Goal: Transaction & Acquisition: Subscribe to service/newsletter

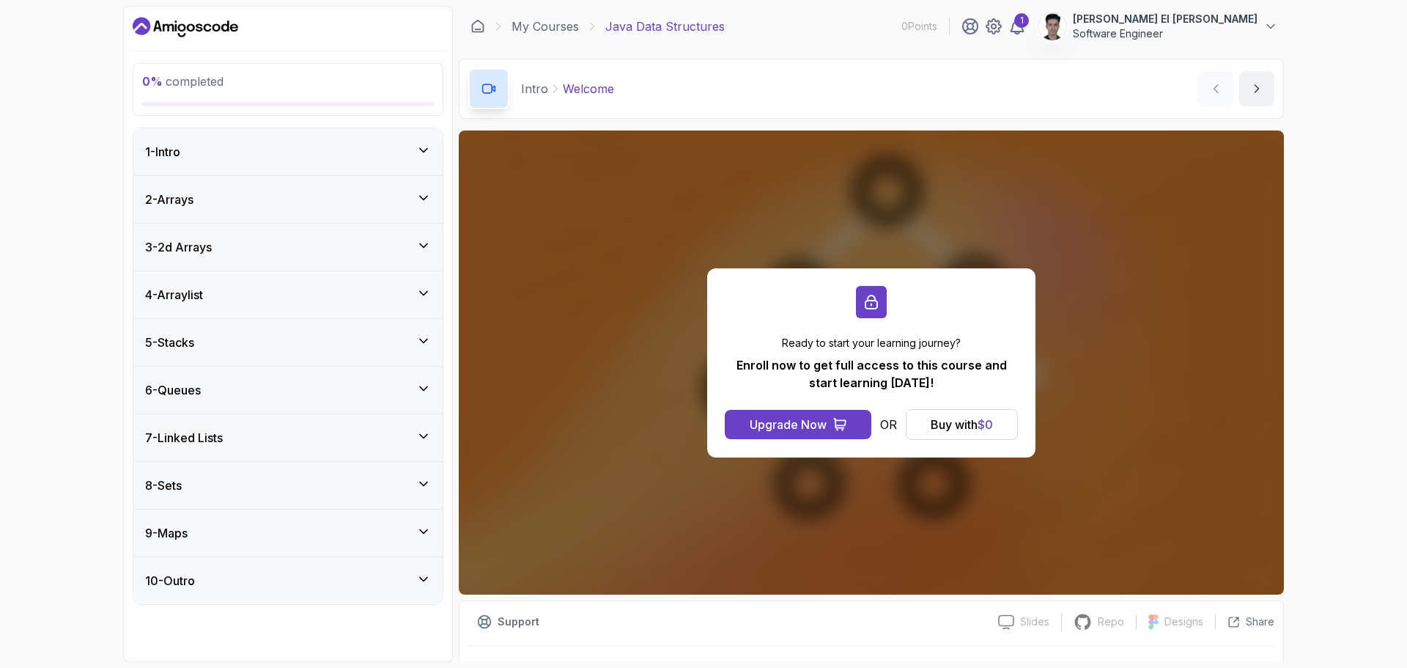
scroll to position [34, 0]
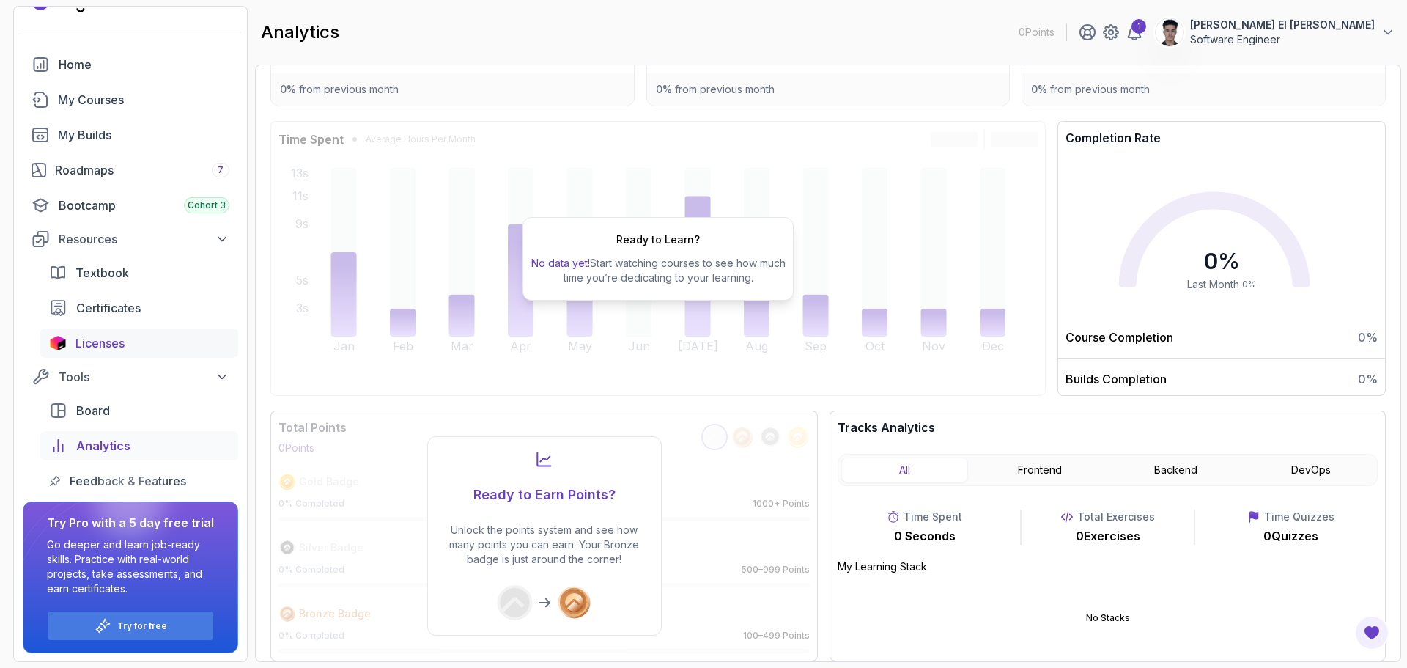
scroll to position [32, 0]
click at [95, 100] on div "My Courses" at bounding box center [143, 99] width 171 height 18
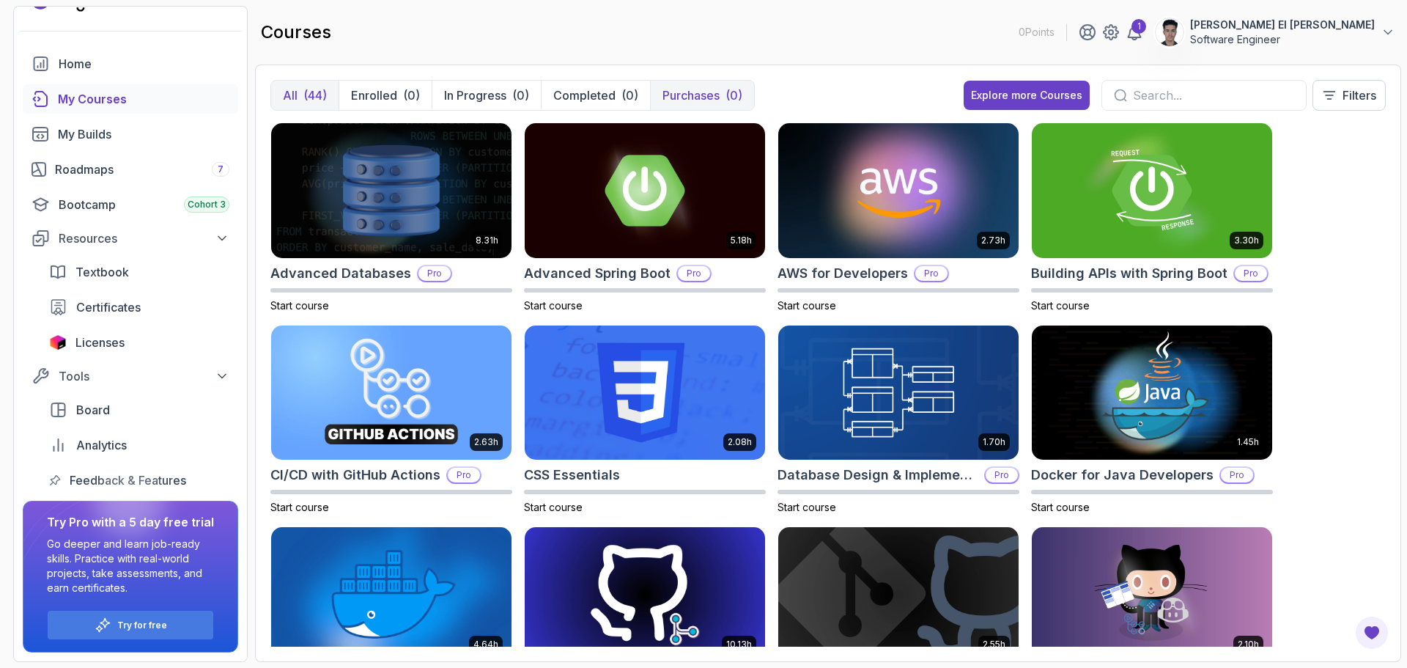
click at [690, 106] on button "Purchases (0)" at bounding box center [702, 95] width 104 height 29
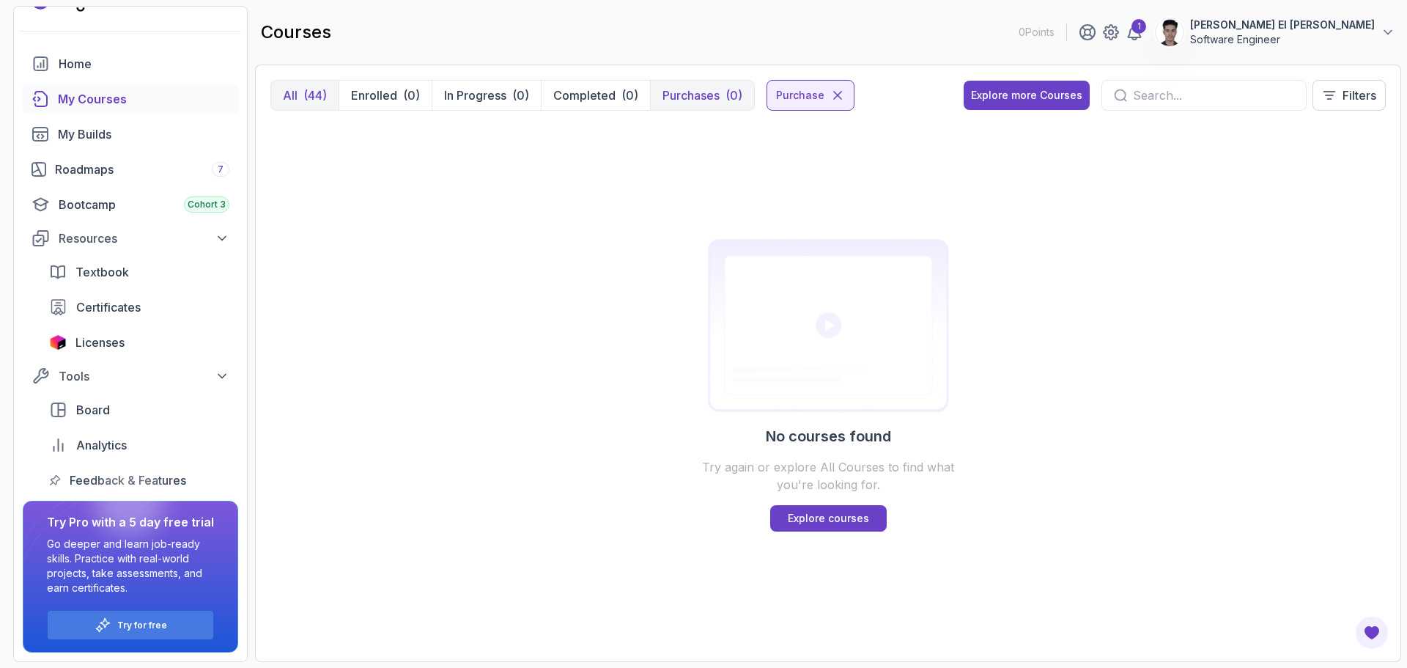
click at [308, 100] on div "(44)" at bounding box center [314, 95] width 23 height 18
drag, startPoint x: 309, startPoint y: 77, endPoint x: 317, endPoint y: 88, distance: 14.1
click at [310, 80] on div "All (44) Enrolled (0) In Progress (0) Completed (0) Purchases (0) purchase Expl…" at bounding box center [828, 362] width 1146 height 597
click at [321, 91] on div "(44)" at bounding box center [314, 95] width 23 height 18
click at [838, 95] on icon at bounding box center [837, 95] width 15 height 15
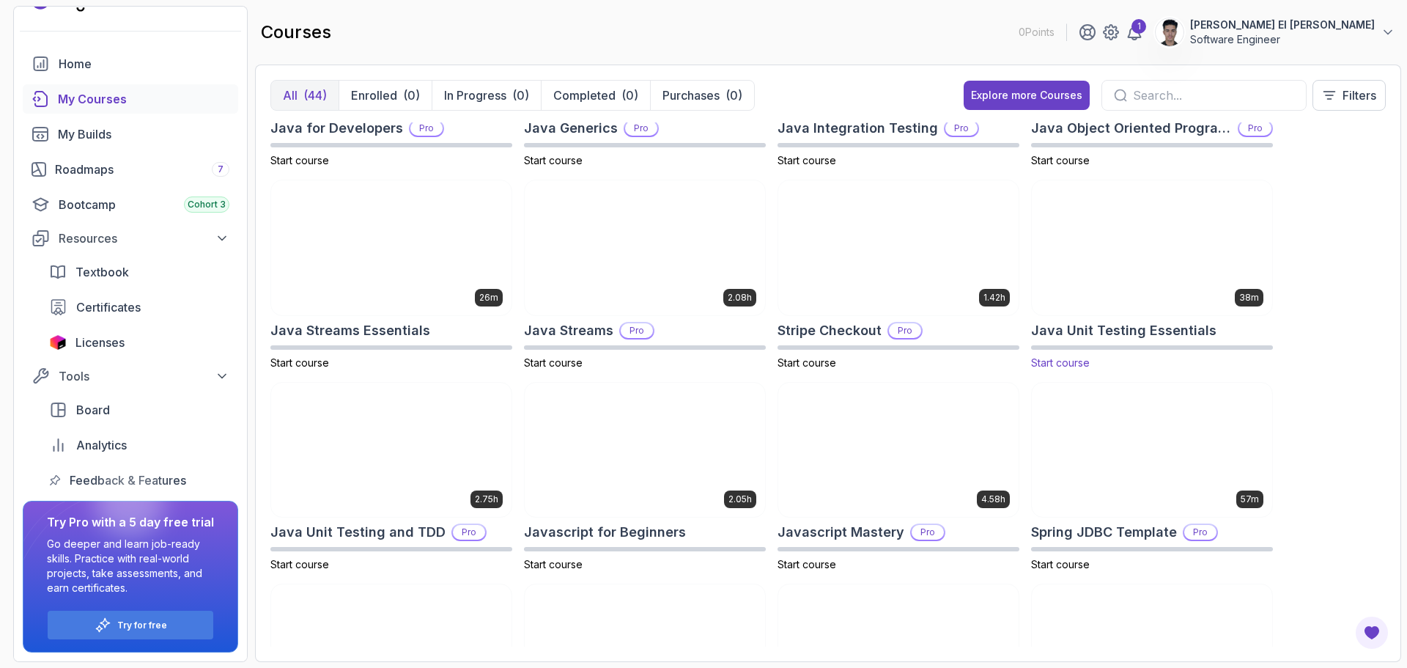
scroll to position [1319, 0]
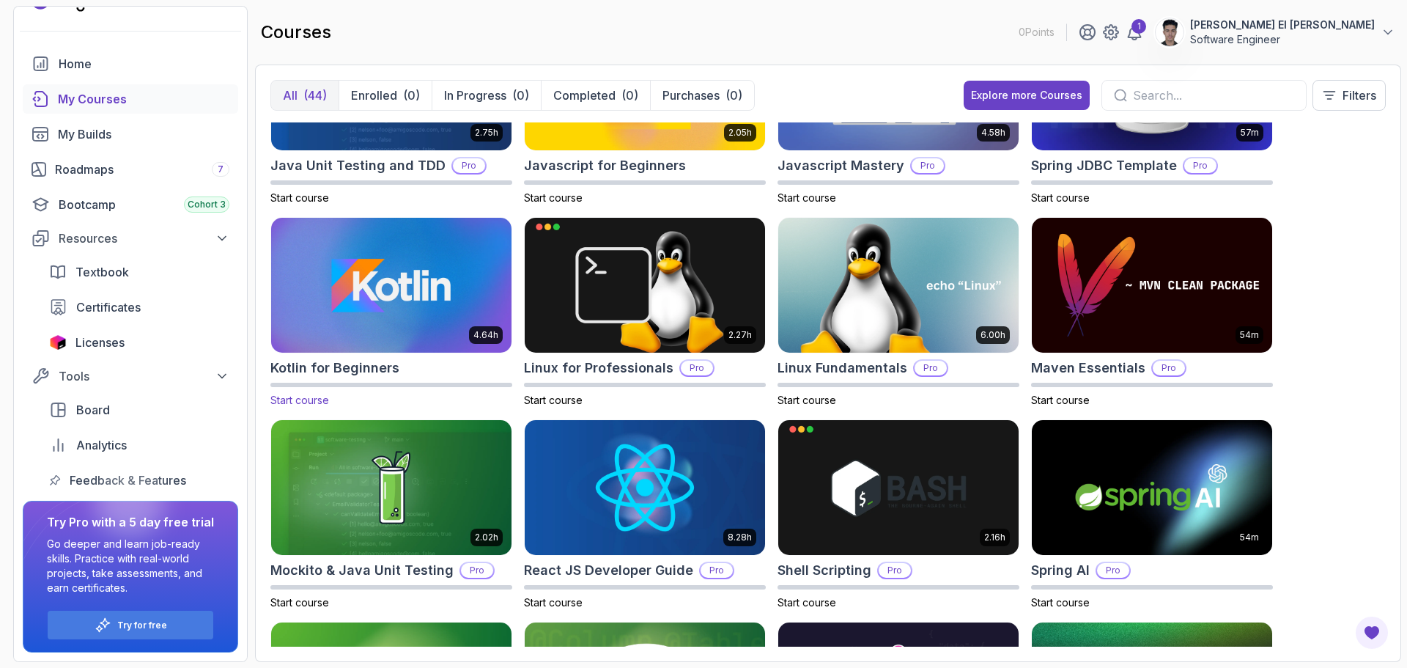
click at [438, 267] on img at bounding box center [391, 285] width 252 height 141
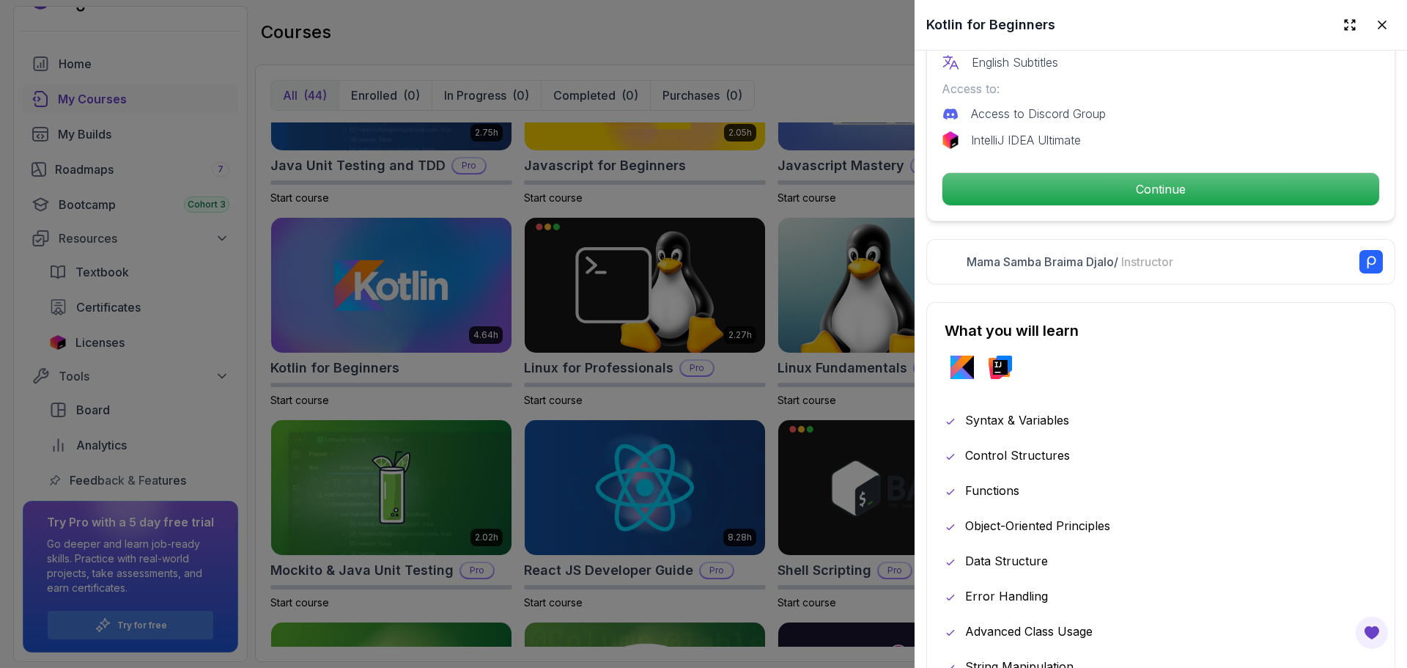
scroll to position [586, 0]
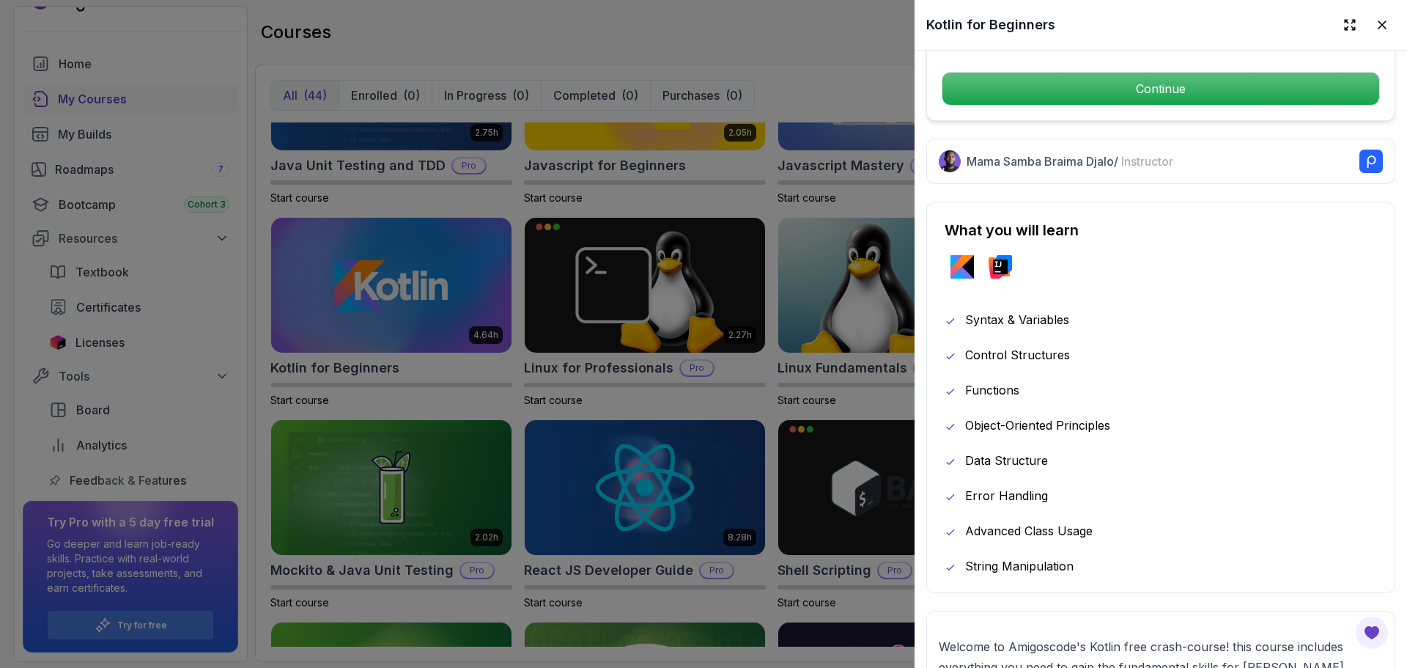
click at [252, 205] on div at bounding box center [703, 334] width 1407 height 668
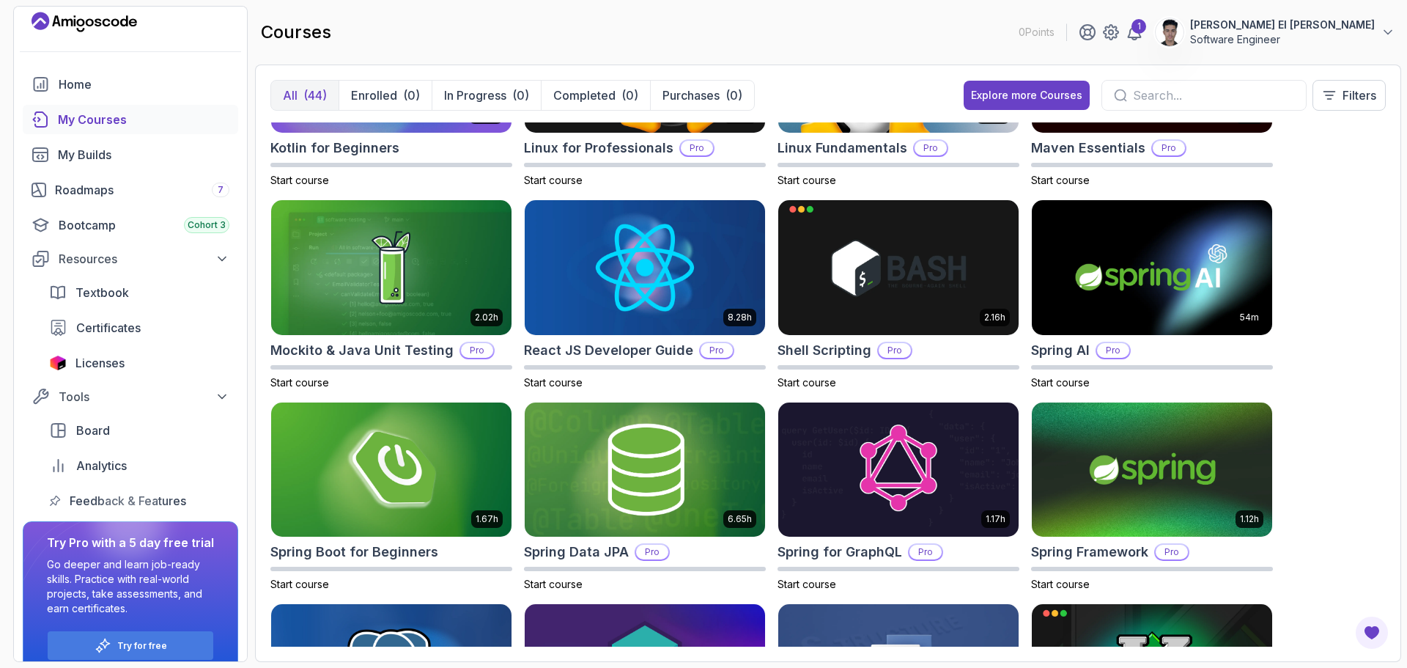
scroll to position [0, 0]
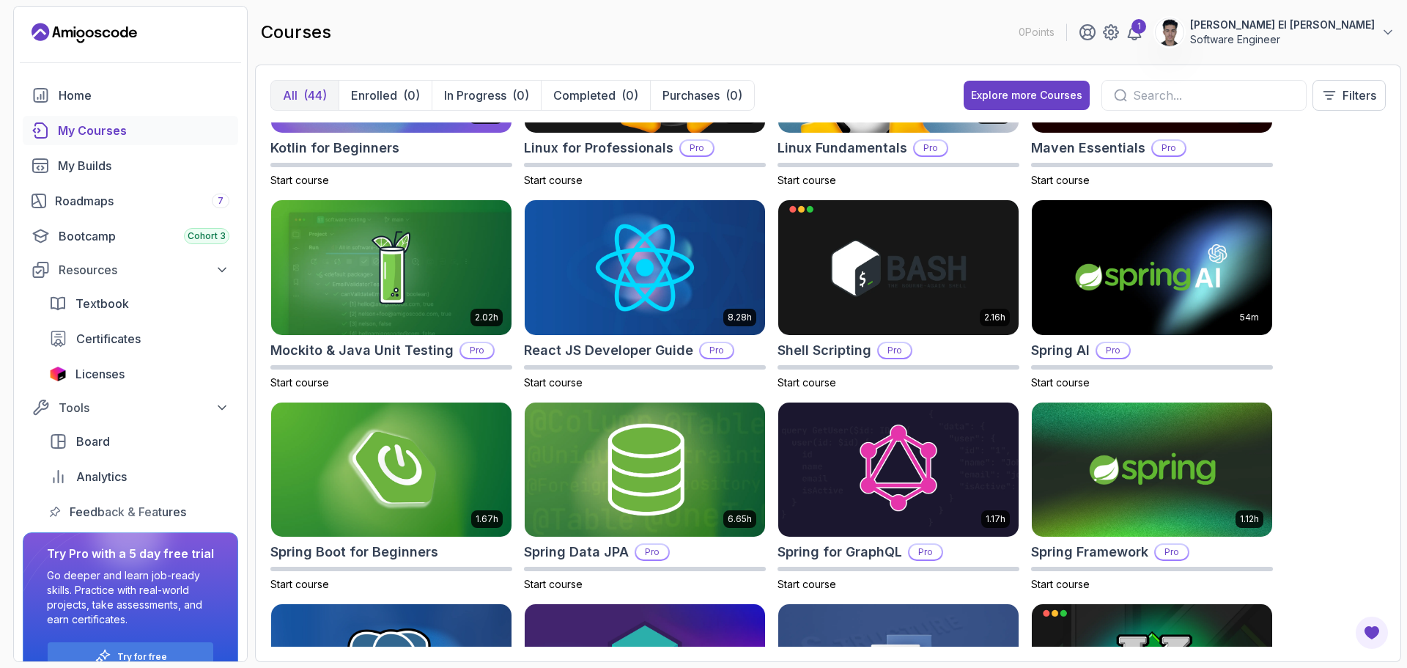
click at [114, 34] on icon "Landing page" at bounding box center [85, 32] width 106 height 23
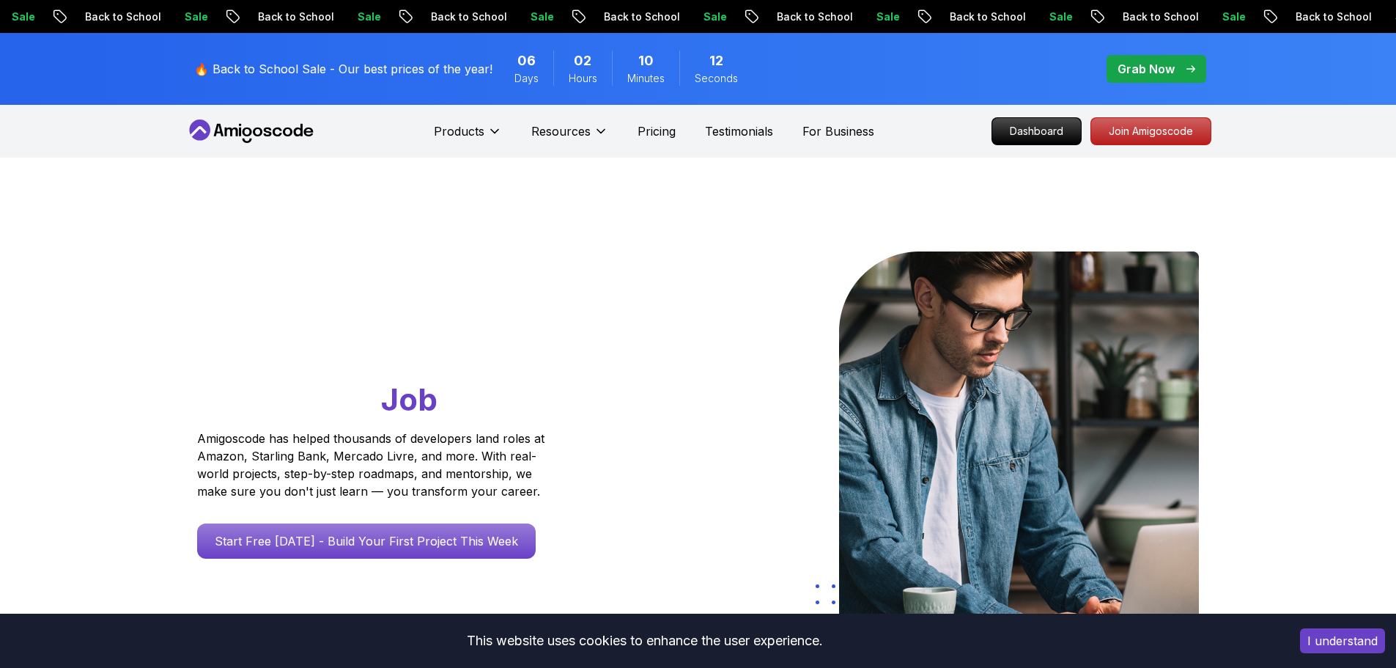
click at [1134, 60] on p "Grab Now" at bounding box center [1146, 69] width 57 height 18
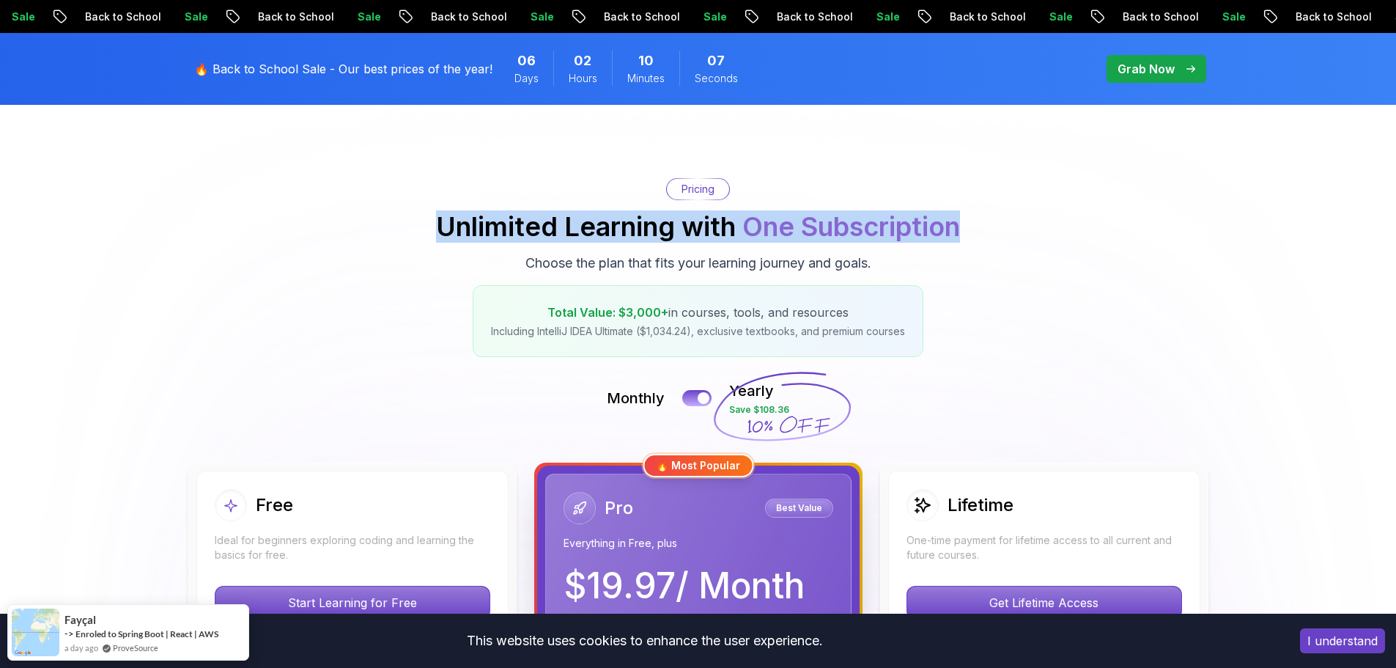
drag, startPoint x: 432, startPoint y: 234, endPoint x: 1068, endPoint y: 214, distance: 637.1
click at [1068, 214] on div "Pricing Unlimited Learning with One Subscription Choose the plan that fits your…" at bounding box center [698, 267] width 1026 height 179
click at [1127, 349] on div "Pricing Unlimited Learning with One Subscription Choose the plan that fits your…" at bounding box center [698, 267] width 1026 height 179
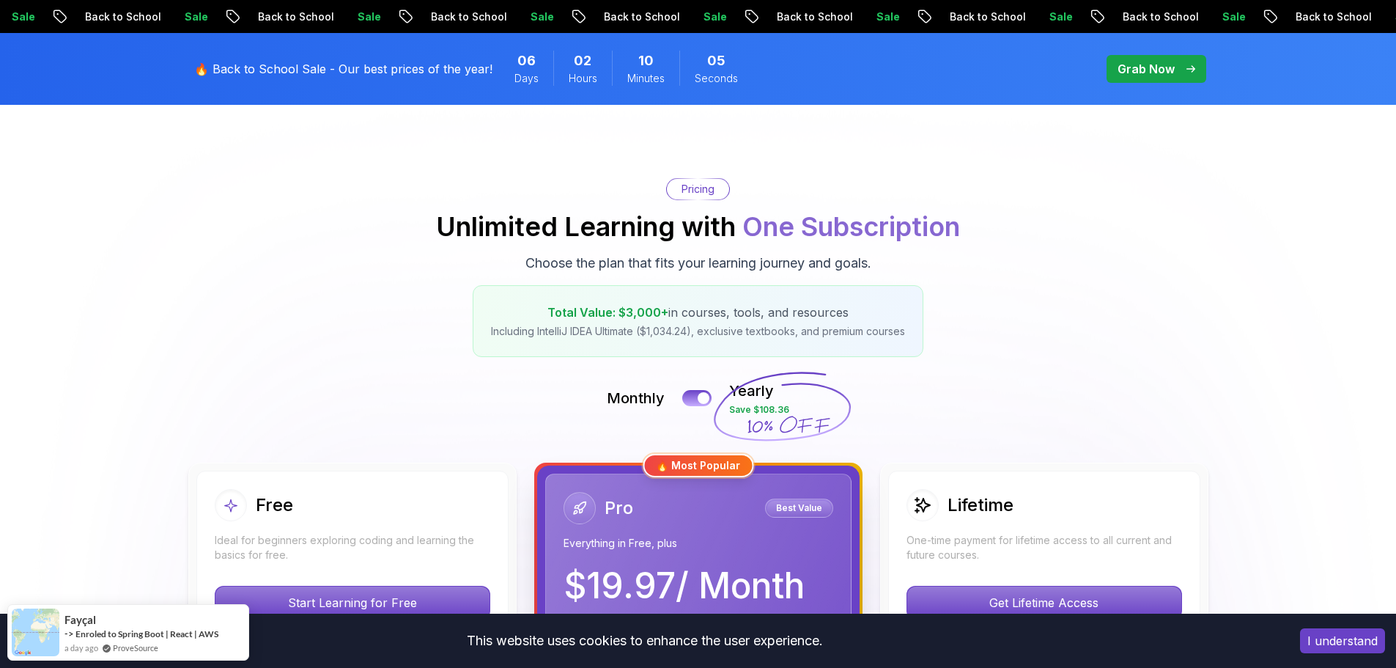
drag, startPoint x: 601, startPoint y: 302, endPoint x: 715, endPoint y: 273, distance: 118.0
click at [714, 283] on div "Pricing Unlimited Learning with One Subscription Choose the plan that fits your…" at bounding box center [698, 267] width 1026 height 179
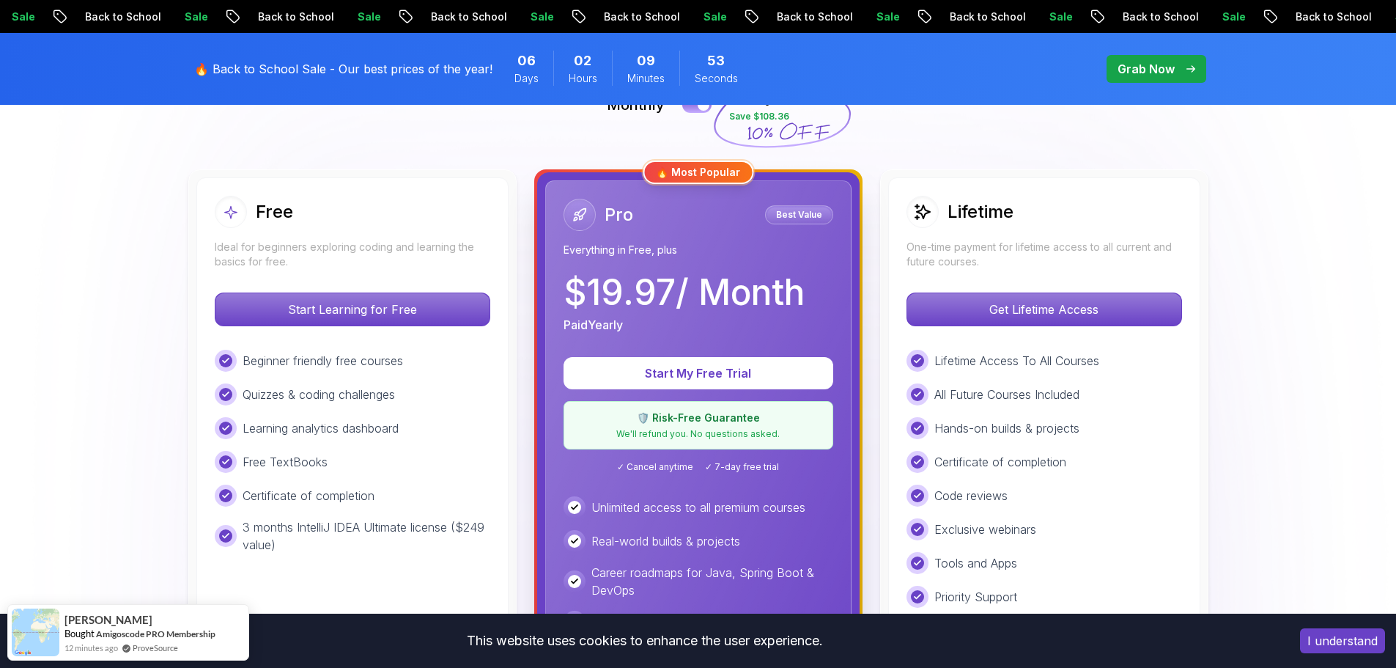
scroll to position [440, 0]
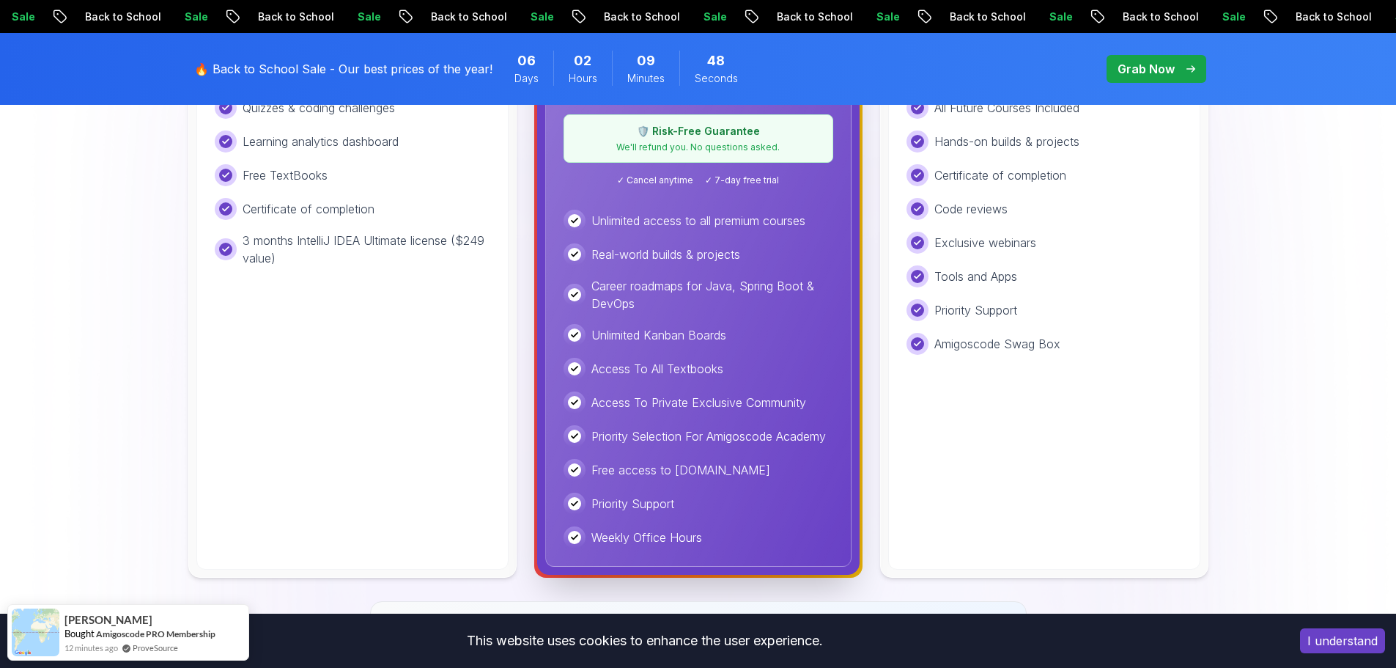
scroll to position [660, 0]
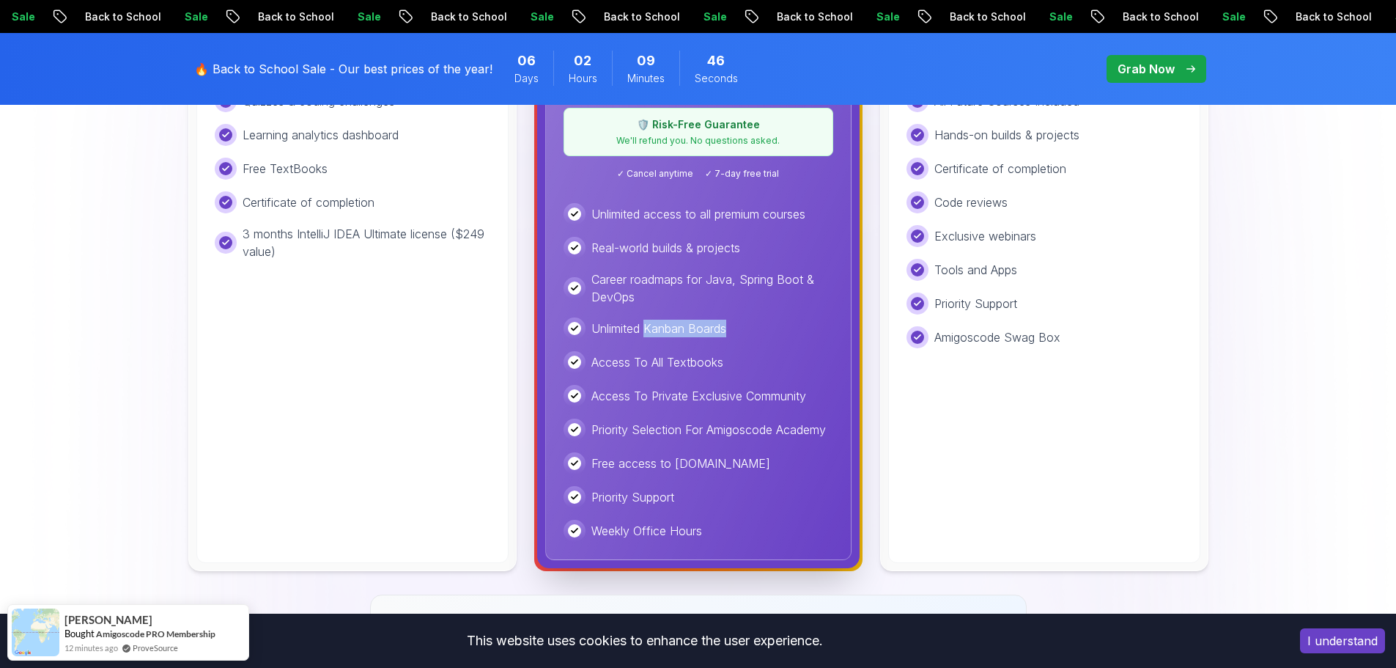
drag, startPoint x: 693, startPoint y: 332, endPoint x: 754, endPoint y: 333, distance: 60.8
click at [754, 333] on div "Unlimited Kanban Boards" at bounding box center [699, 328] width 270 height 22
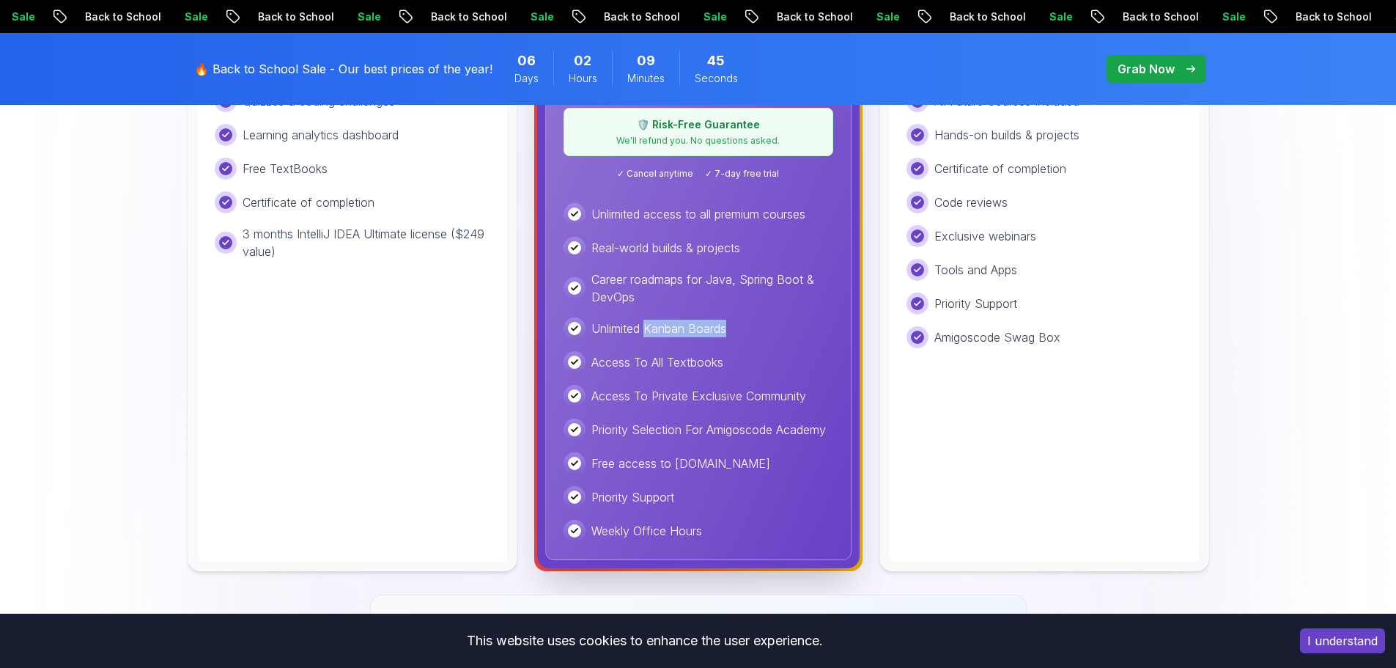
click at [84, 303] on img at bounding box center [698, 417] width 1396 height 1839
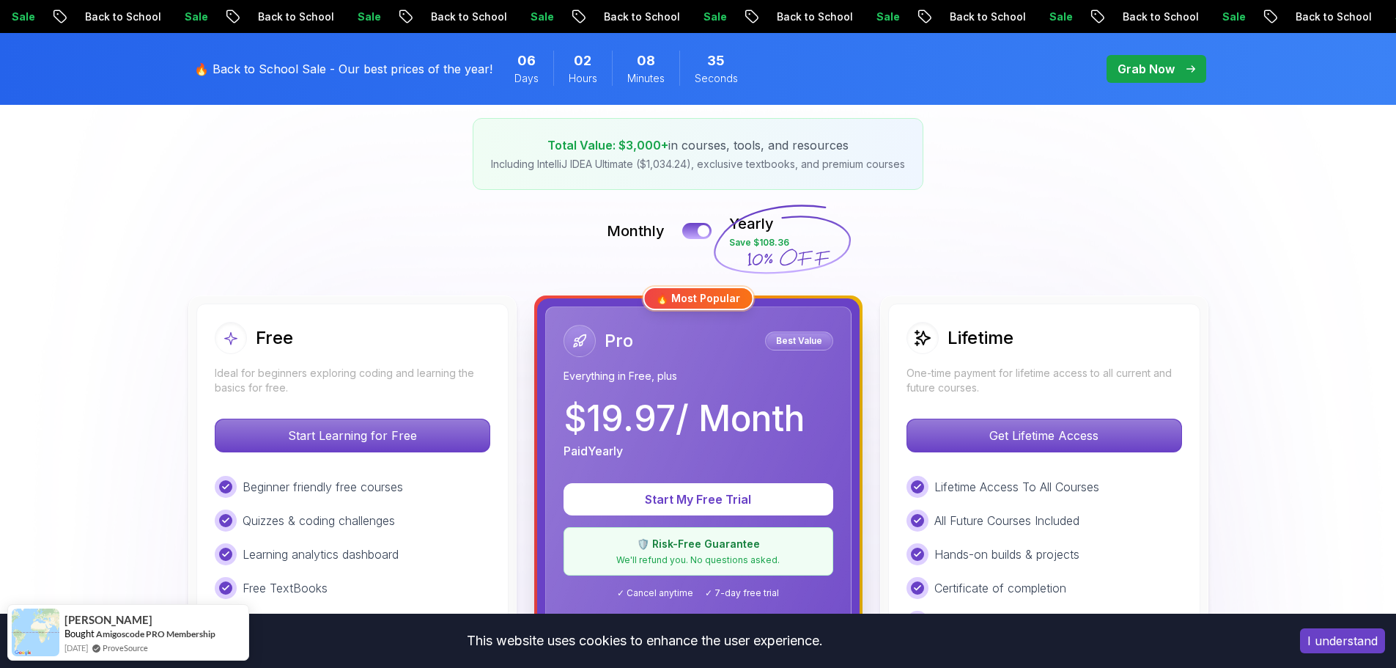
scroll to position [220, 0]
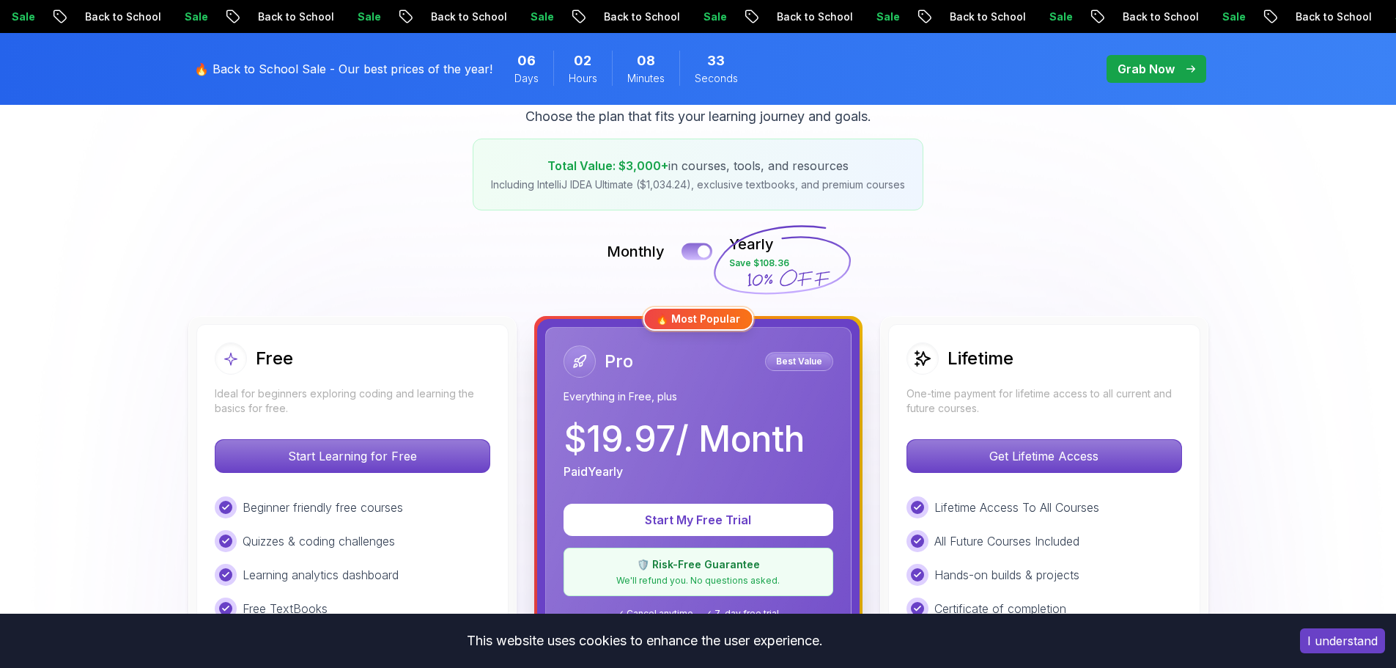
click at [706, 255] on div at bounding box center [704, 251] width 12 height 12
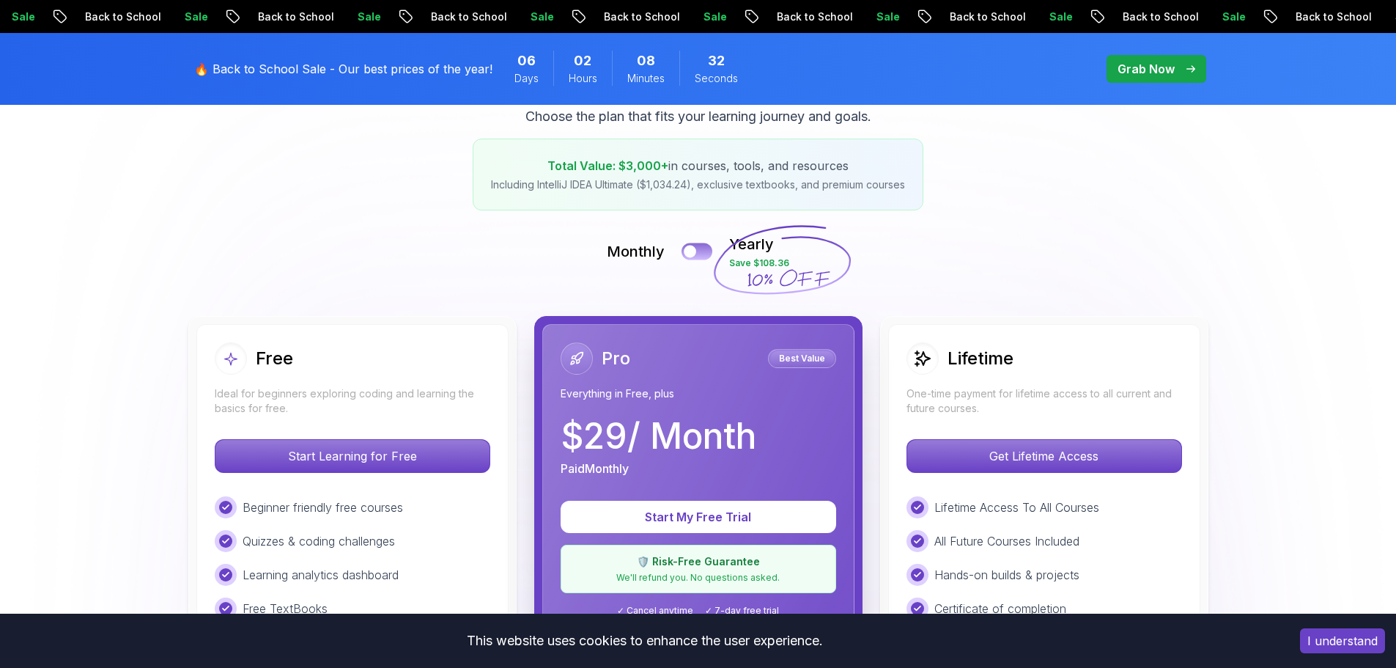
click at [700, 253] on button at bounding box center [697, 251] width 31 height 17
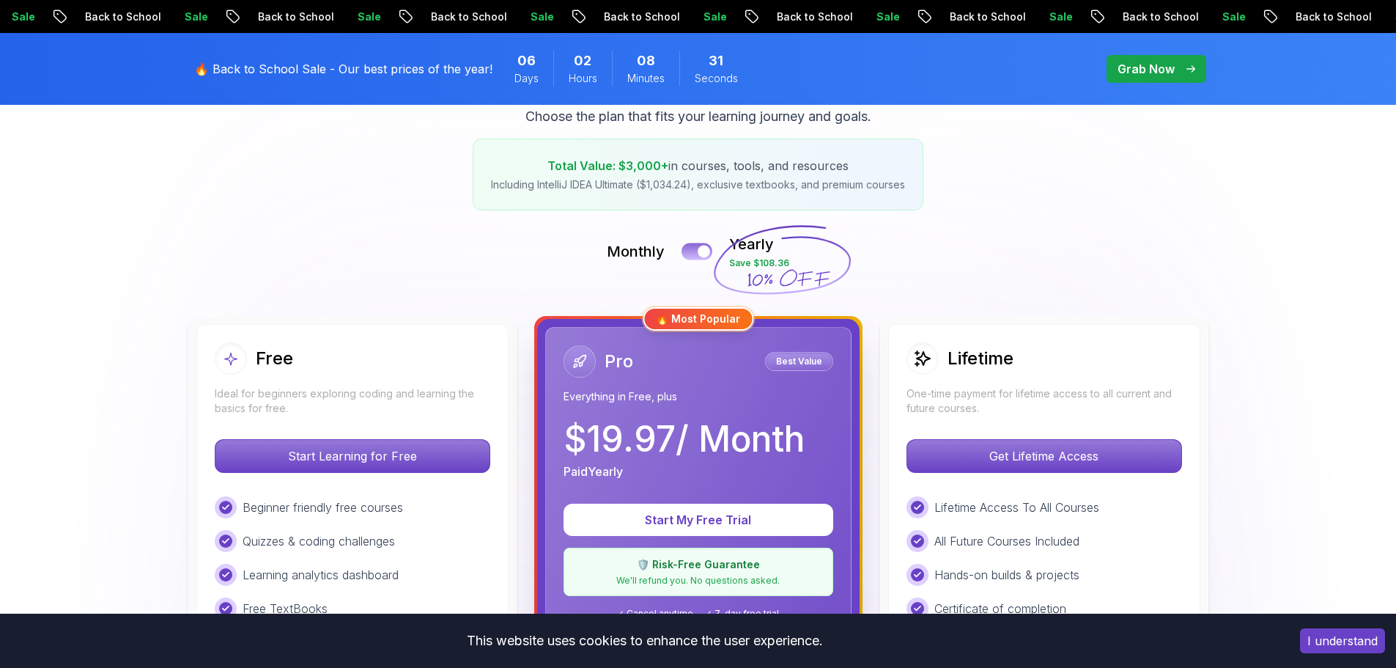
click at [700, 252] on div at bounding box center [704, 251] width 12 height 12
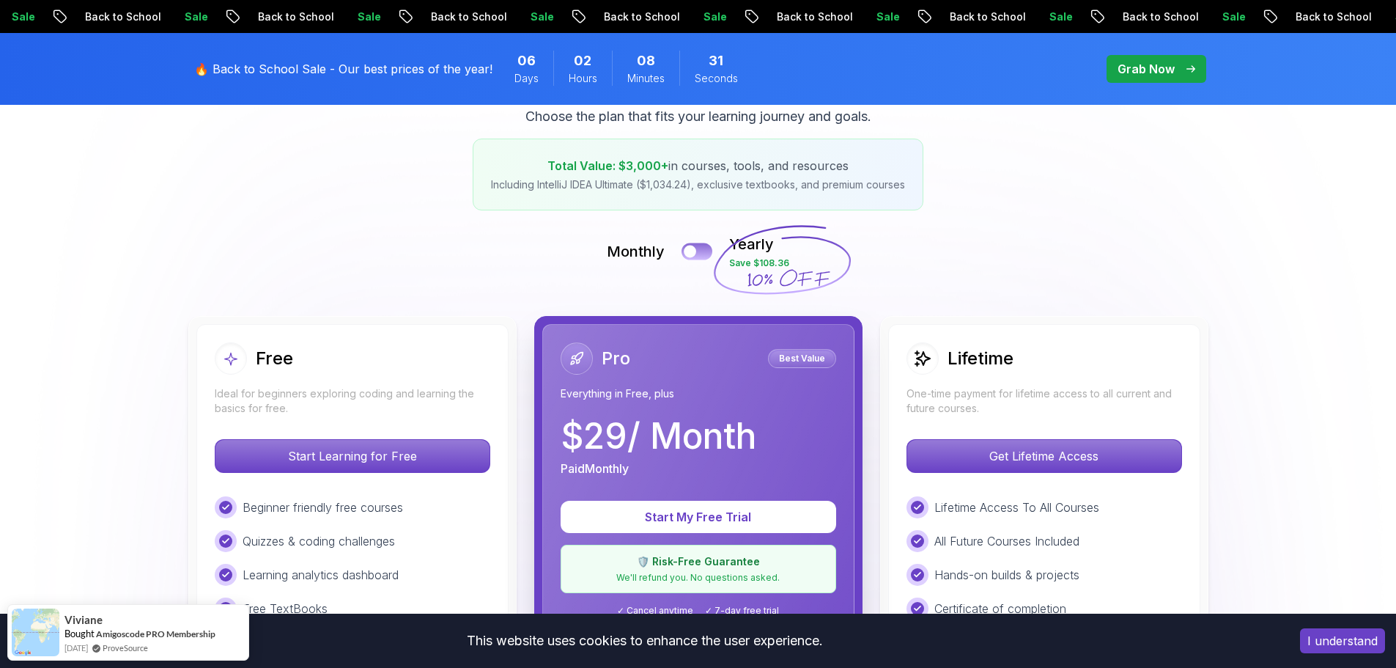
click at [700, 252] on button at bounding box center [697, 251] width 31 height 17
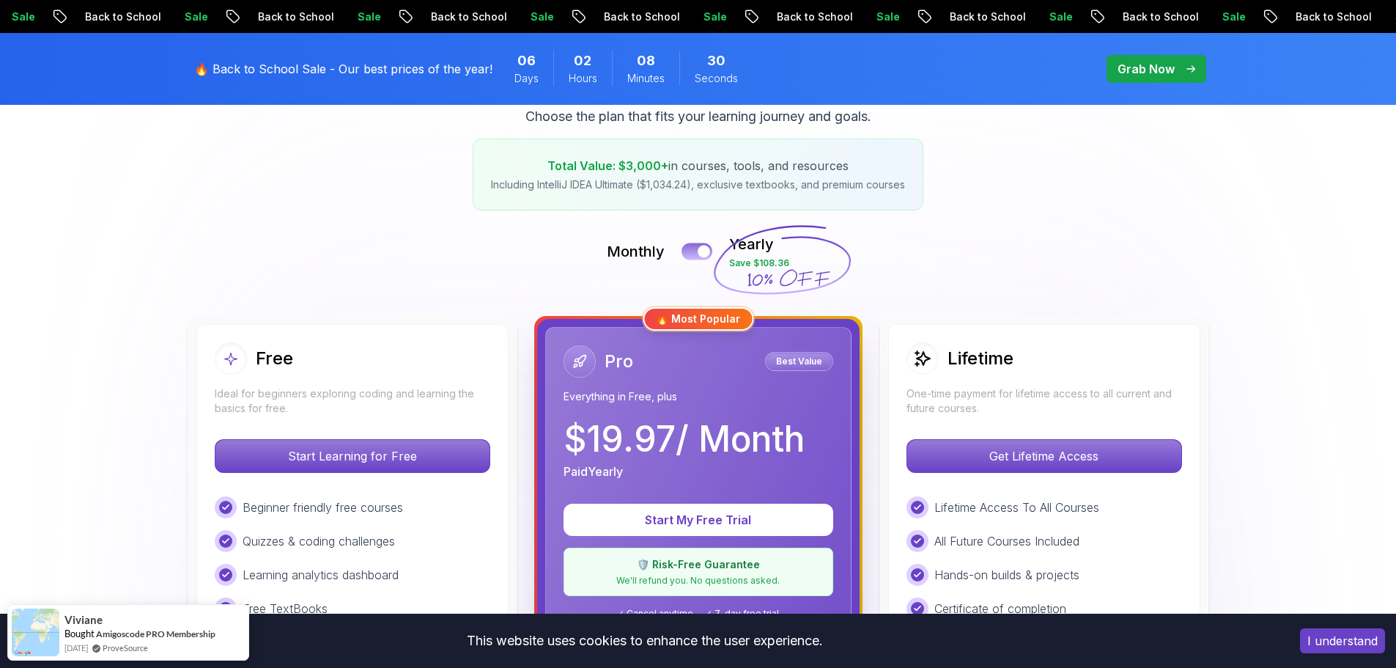
click at [700, 252] on div at bounding box center [704, 251] width 12 height 12
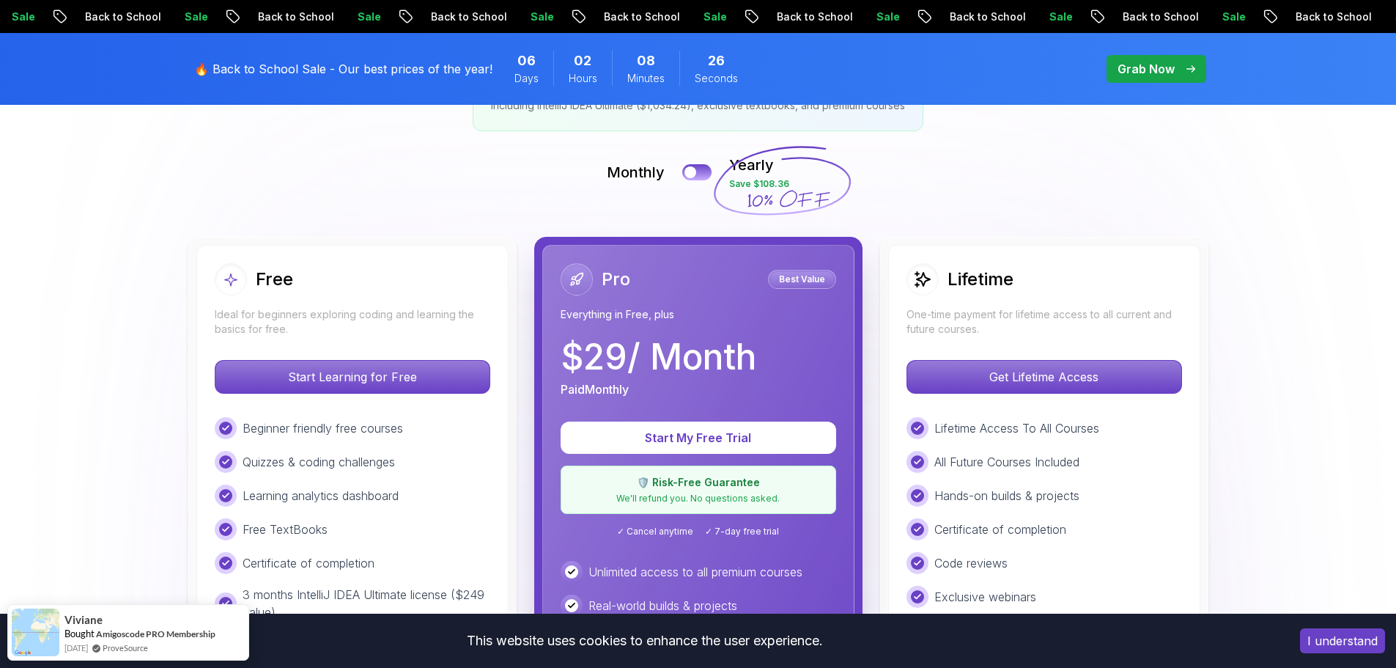
scroll to position [293, 0]
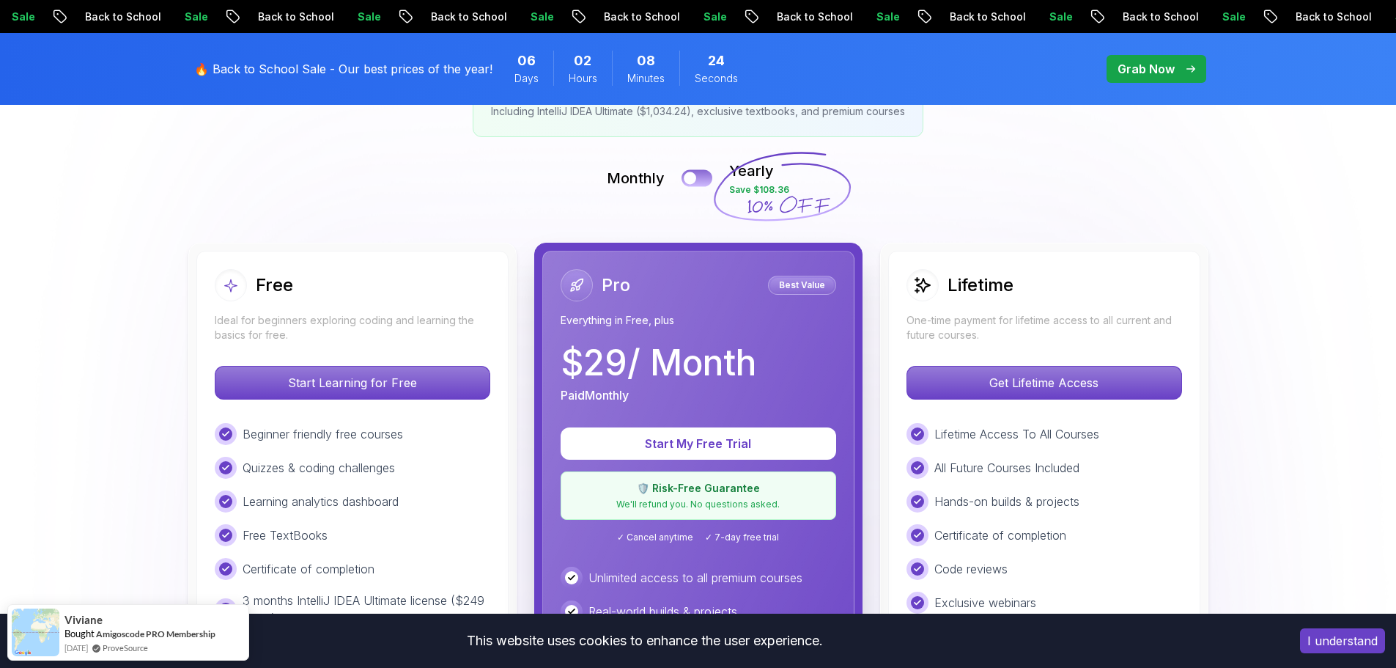
click at [701, 180] on button at bounding box center [697, 177] width 31 height 17
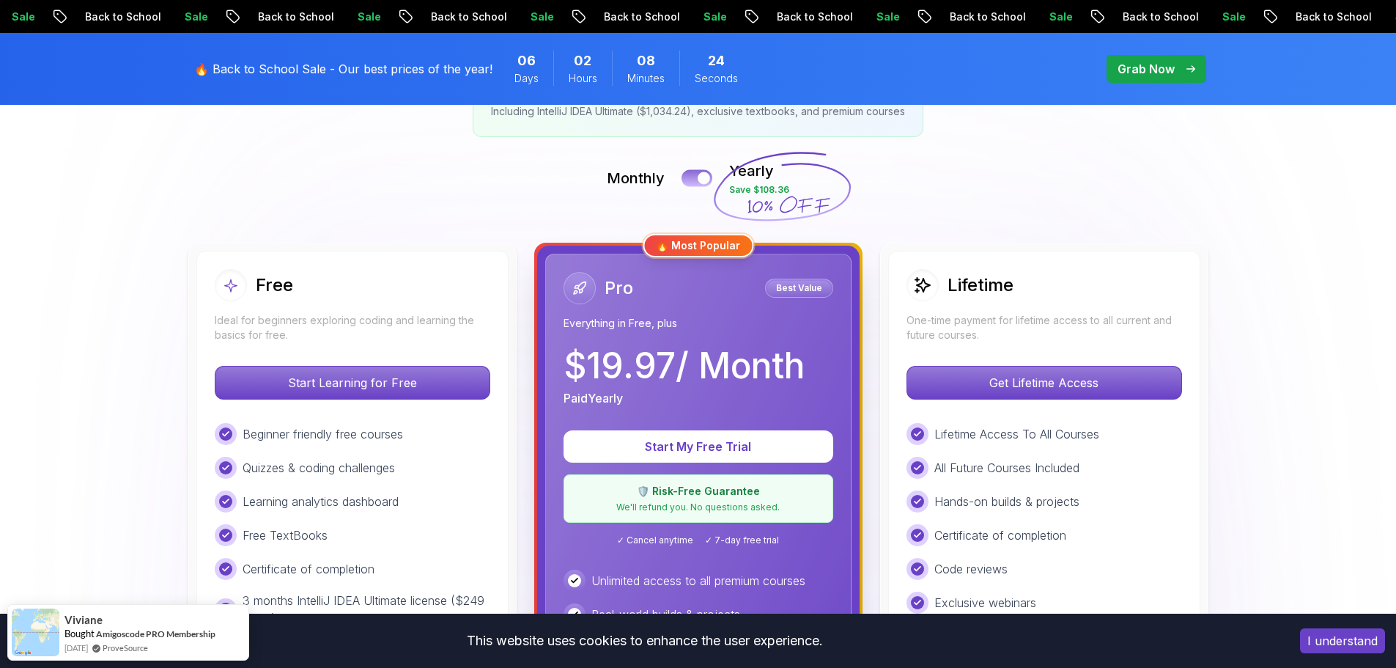
click at [701, 180] on div at bounding box center [704, 178] width 12 height 12
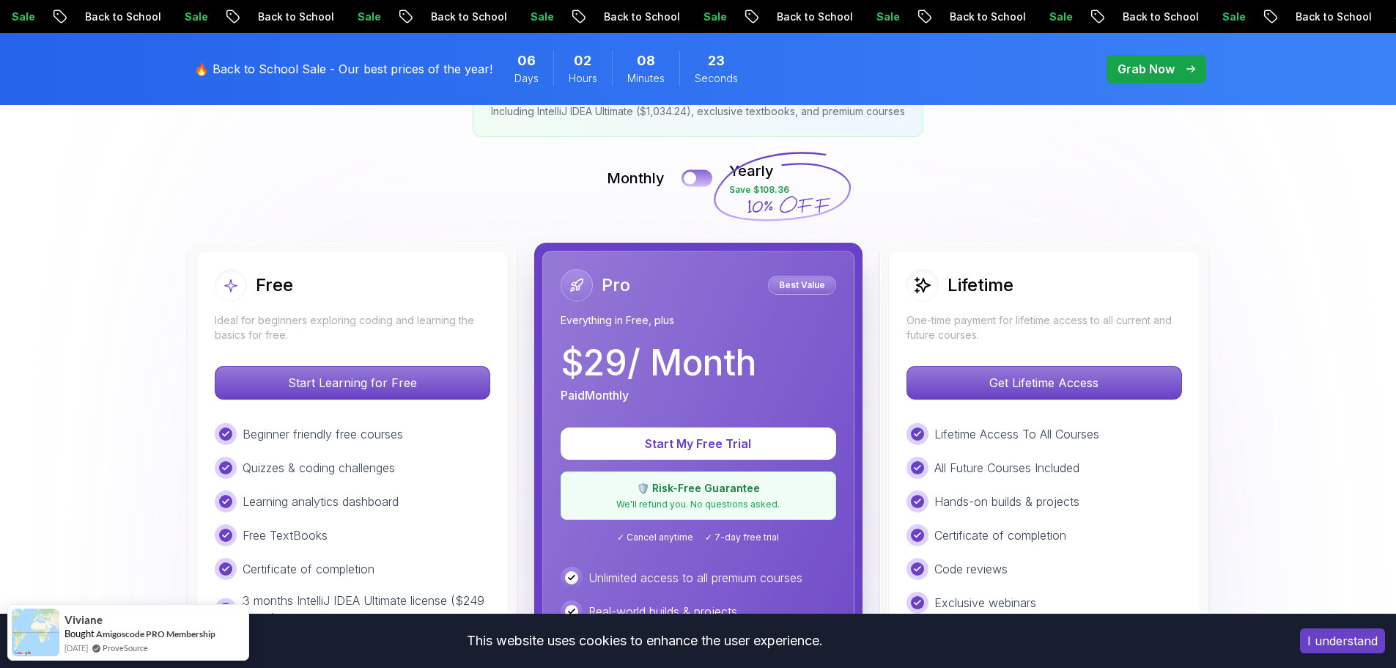
click at [701, 180] on button at bounding box center [697, 177] width 31 height 17
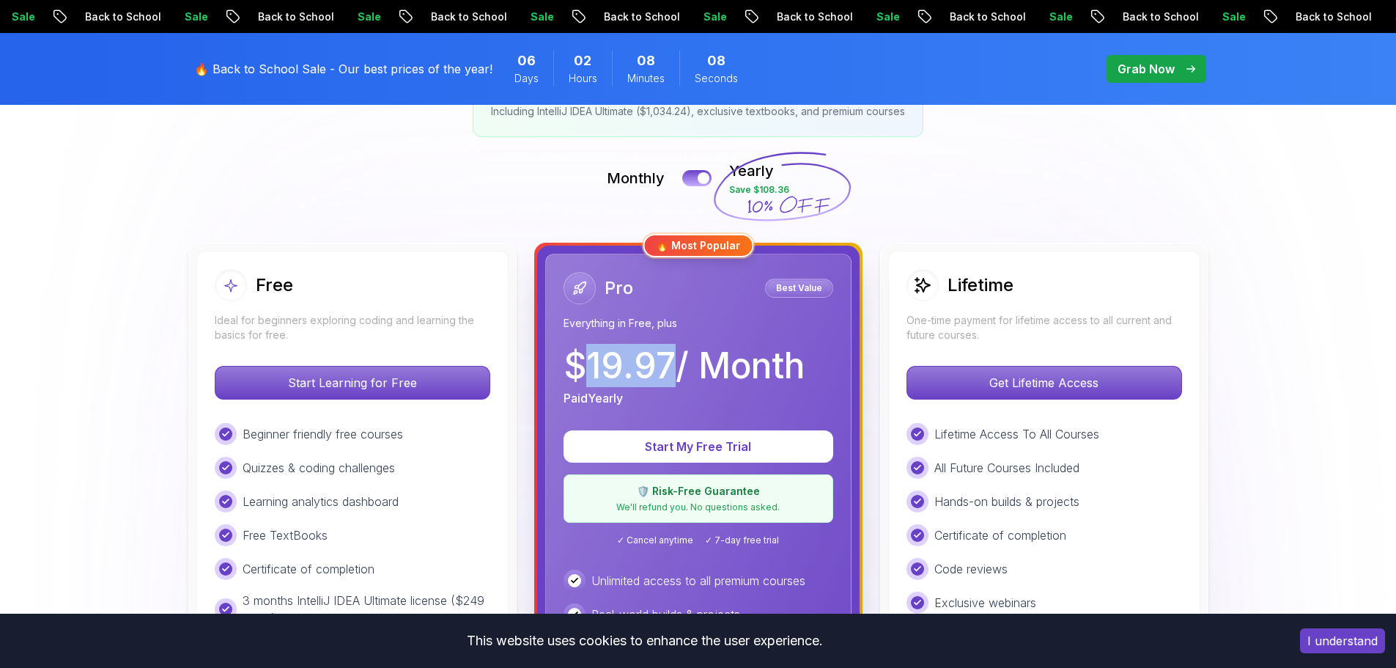
drag, startPoint x: 588, startPoint y: 359, endPoint x: 675, endPoint y: 351, distance: 86.8
click at [675, 351] on p "$ 19.97 / Month" at bounding box center [684, 365] width 241 height 35
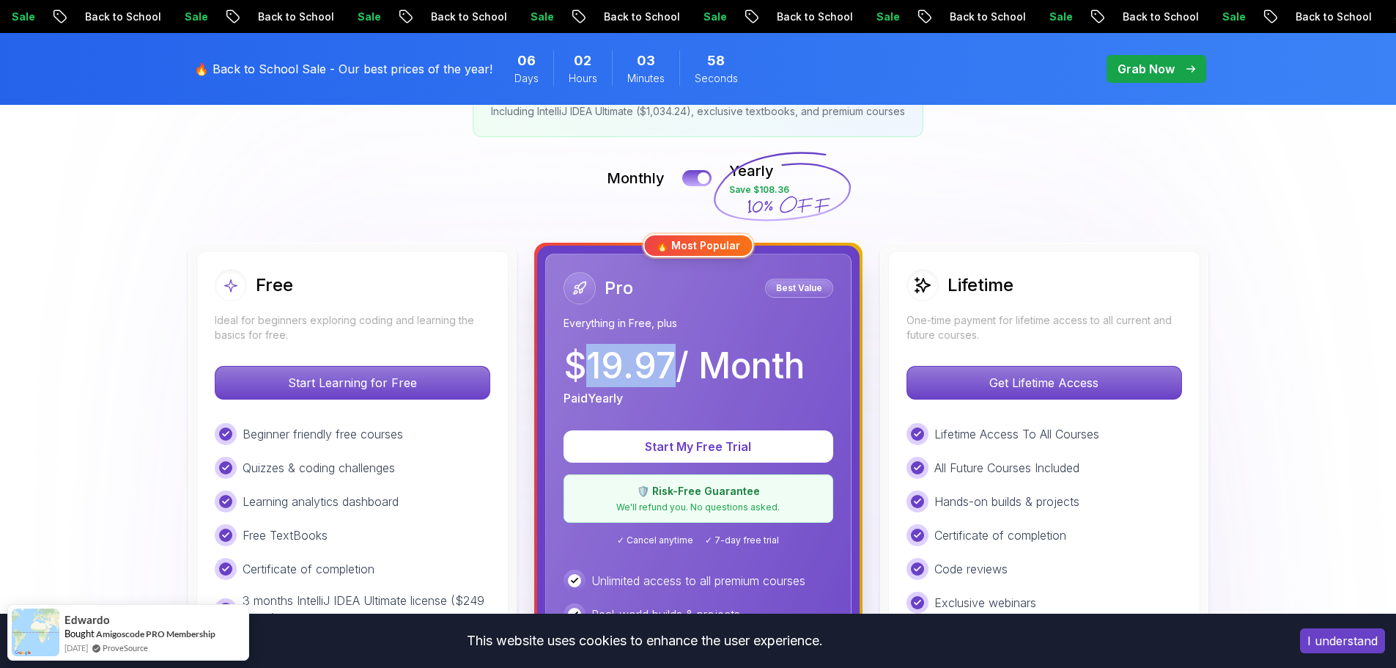
drag, startPoint x: 731, startPoint y: 204, endPoint x: 876, endPoint y: 210, distance: 145.2
